Goal: Share content

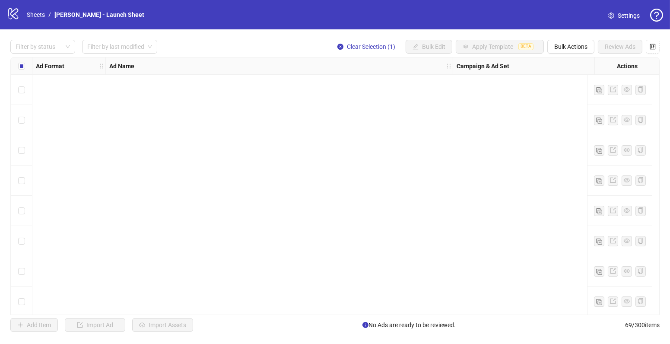
scroll to position [634, 0]
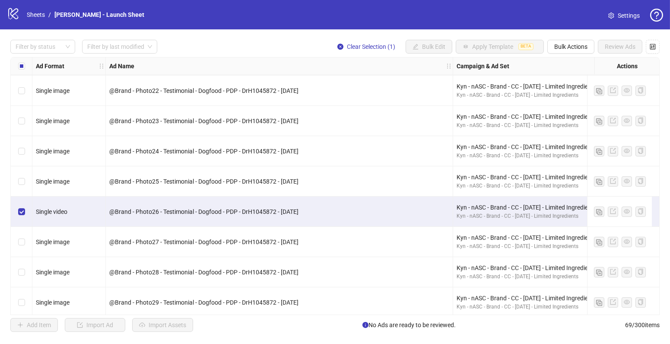
click at [13, 13] on icon "logo/logo-mobile" at bounding box center [13, 13] width 13 height 13
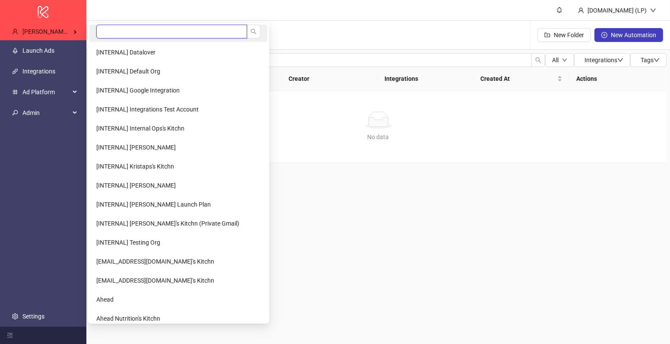
click at [128, 35] on input "search" at bounding box center [171, 32] width 151 height 14
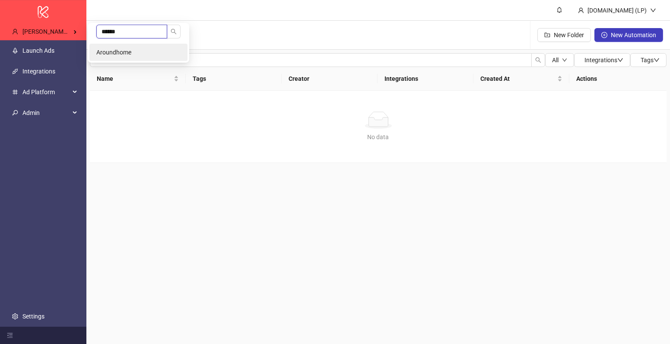
type input "******"
click at [131, 46] on li "Aroundhome" at bounding box center [138, 52] width 98 height 17
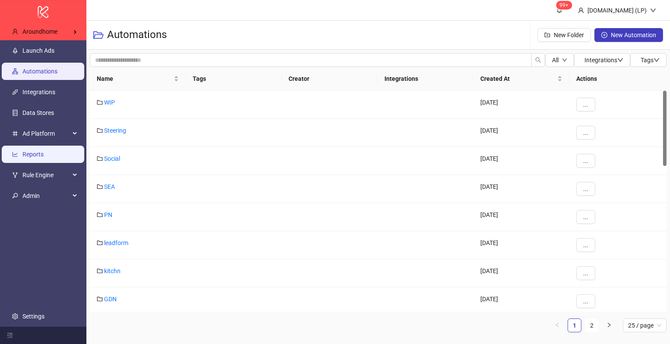
click at [29, 156] on link "Reports" at bounding box center [32, 154] width 21 height 7
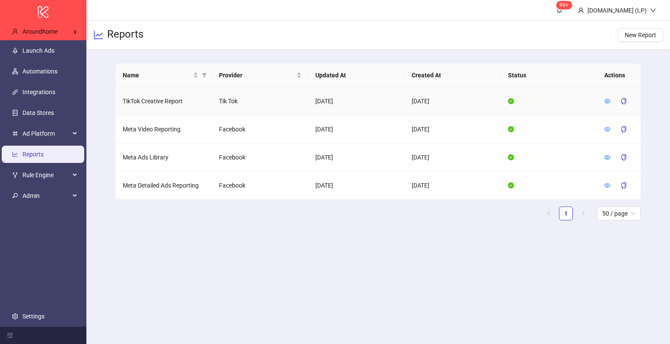
click at [604, 100] on td at bounding box center [618, 101] width 43 height 28
click at [606, 130] on icon "eye" at bounding box center [607, 129] width 6 height 4
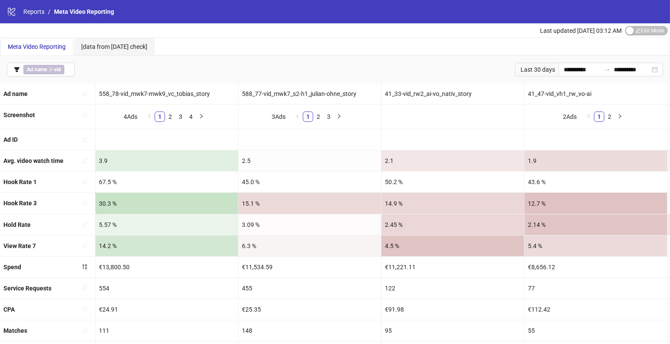
click at [642, 25] on div "Edit Mode Edit Mode" at bounding box center [646, 30] width 43 height 10
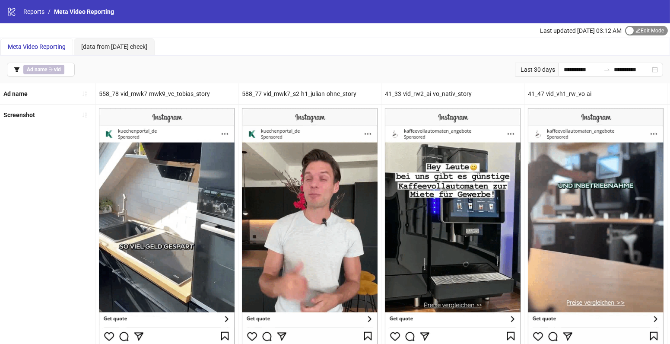
click at [643, 29] on span "Edit Mode Edit Mode" at bounding box center [646, 30] width 43 height 9
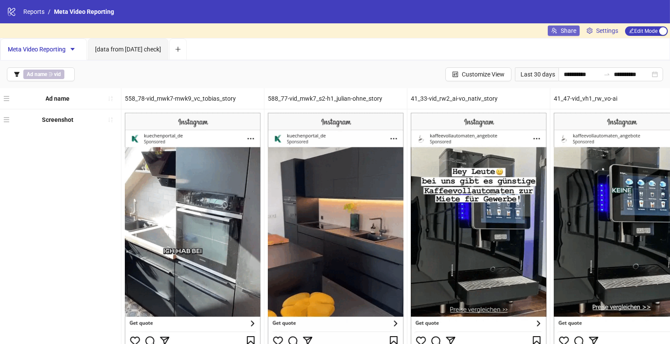
click at [576, 28] on button "Share" at bounding box center [564, 30] width 32 height 10
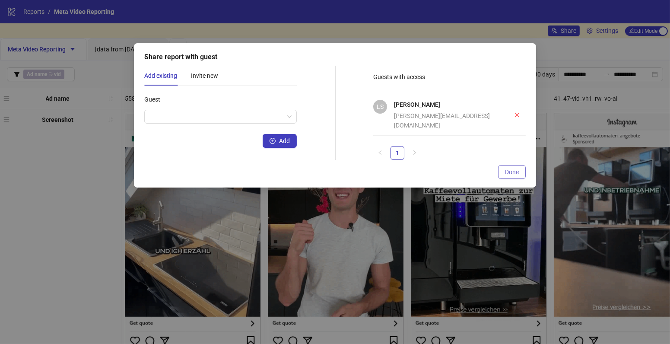
click at [507, 174] on button "Done" at bounding box center [512, 172] width 28 height 14
